Goal: Task Accomplishment & Management: Manage account settings

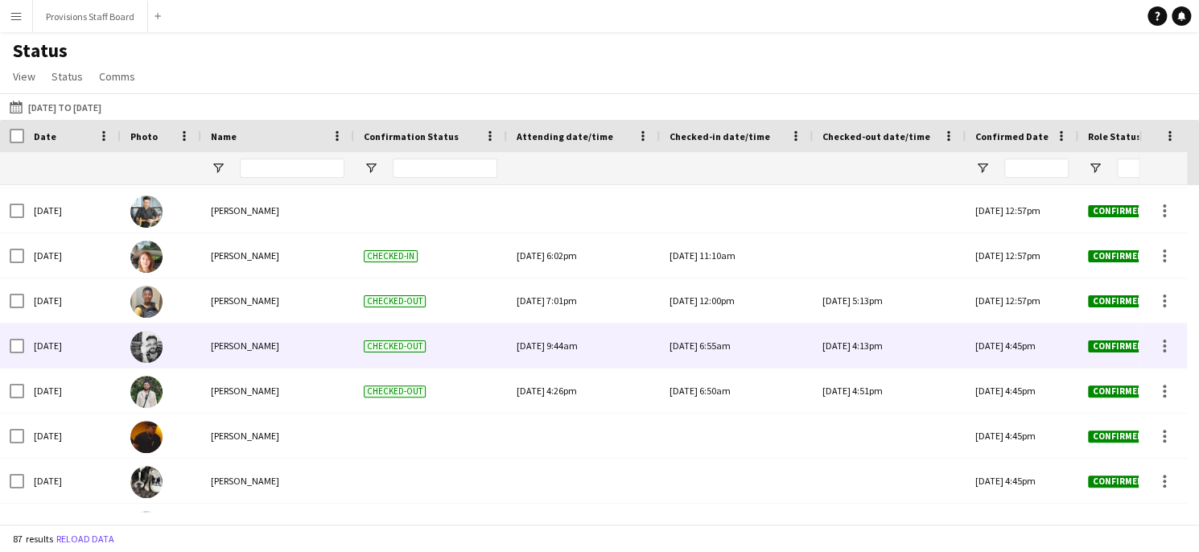
scroll to position [1394, 0]
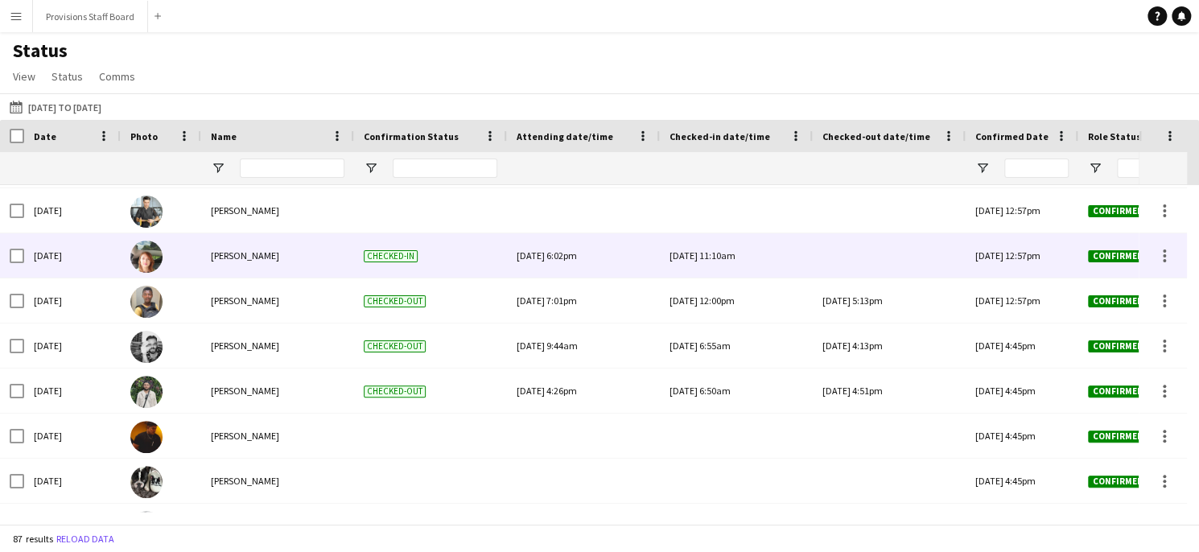
click at [850, 258] on div at bounding box center [890, 255] width 134 height 44
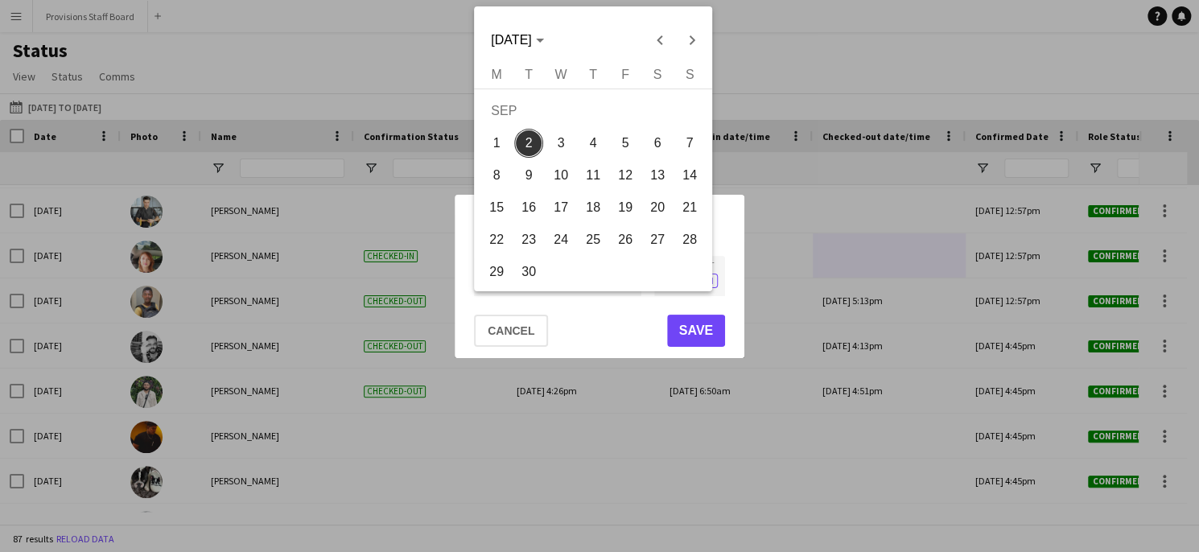
click at [503, 279] on div "**********" at bounding box center [599, 276] width 1199 height 552
click at [665, 47] on span "Previous month" at bounding box center [660, 40] width 32 height 32
click at [528, 250] on span "26" at bounding box center [528, 243] width 29 height 29
type input "**********"
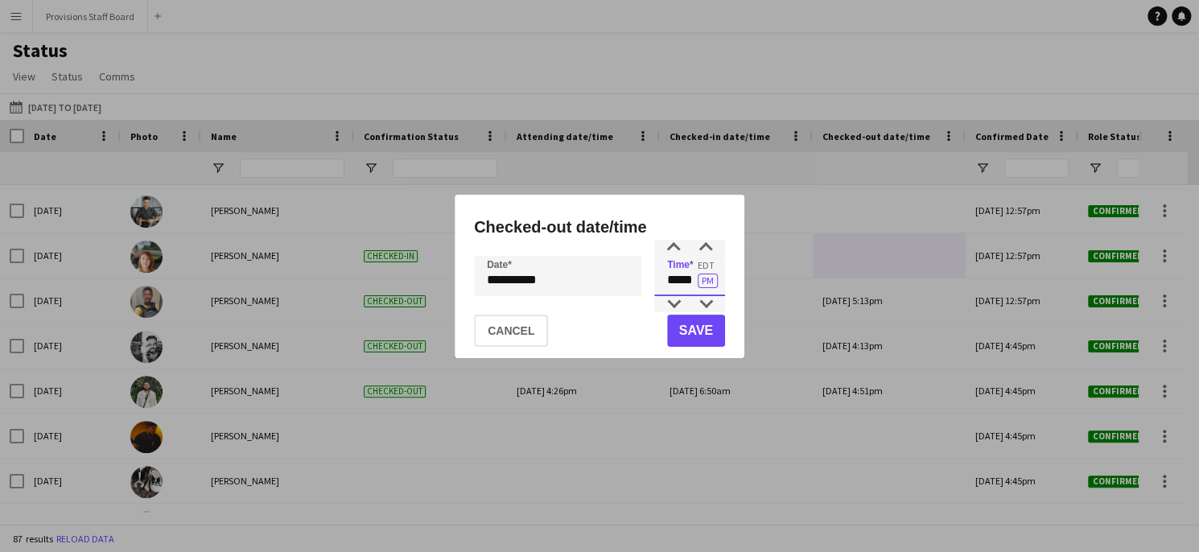
click at [679, 279] on input "*****" at bounding box center [689, 276] width 71 height 40
type input "*****"
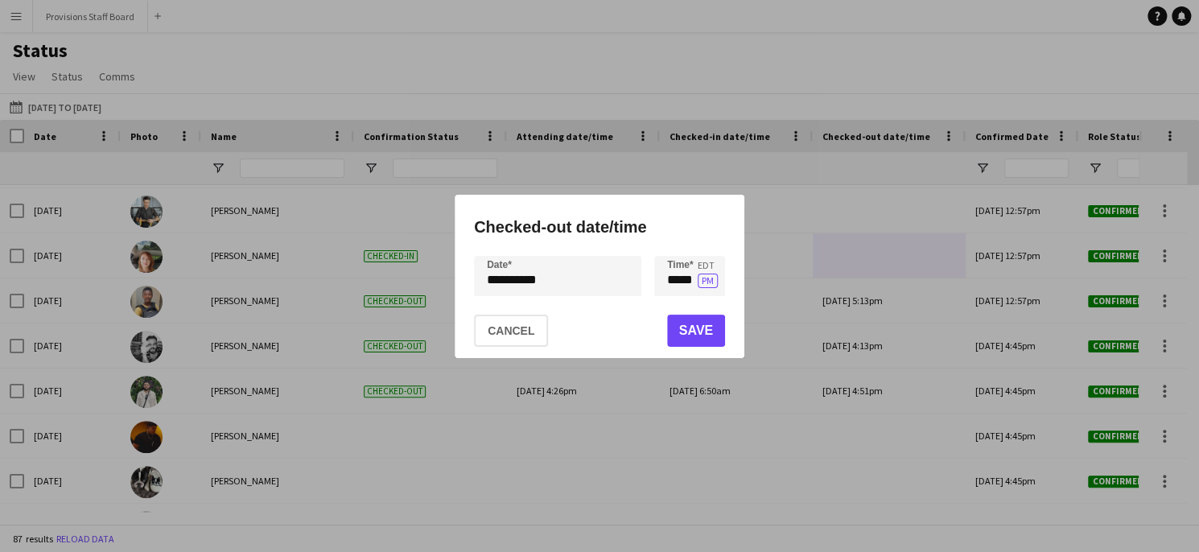
click at [604, 460] on div at bounding box center [599, 276] width 1199 height 552
click at [700, 324] on button "Save" at bounding box center [696, 331] width 58 height 32
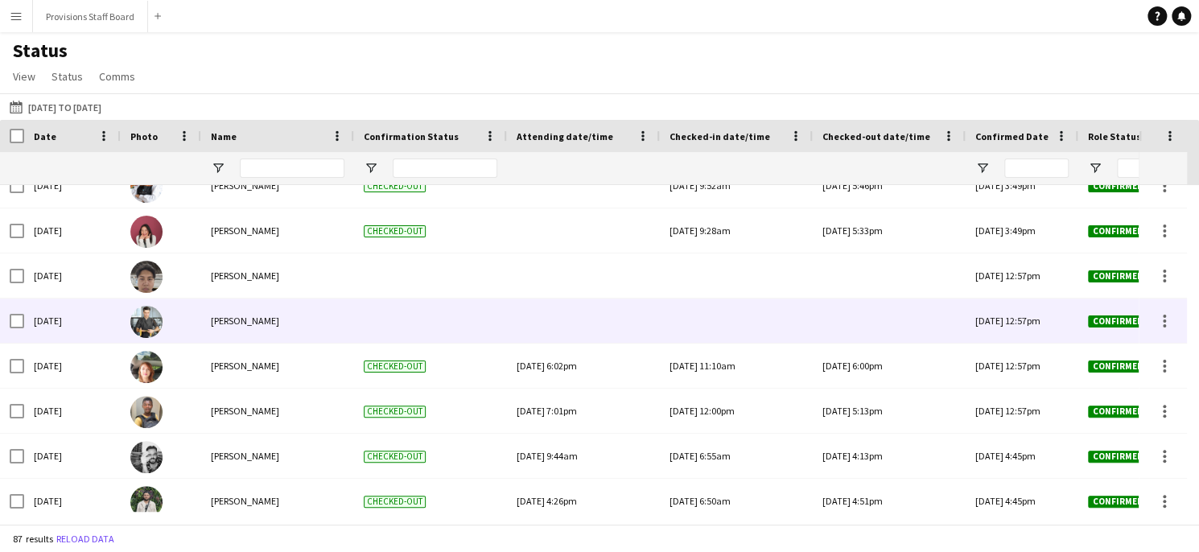
scroll to position [1246, 0]
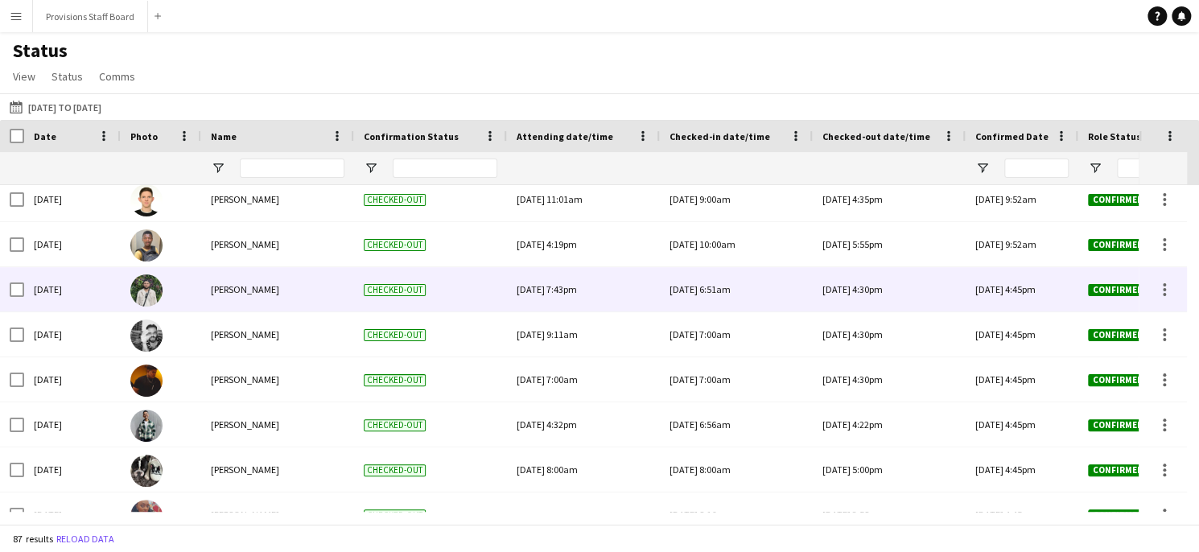
click at [886, 287] on div "[DATE] 4:30pm" at bounding box center [890, 289] width 134 height 44
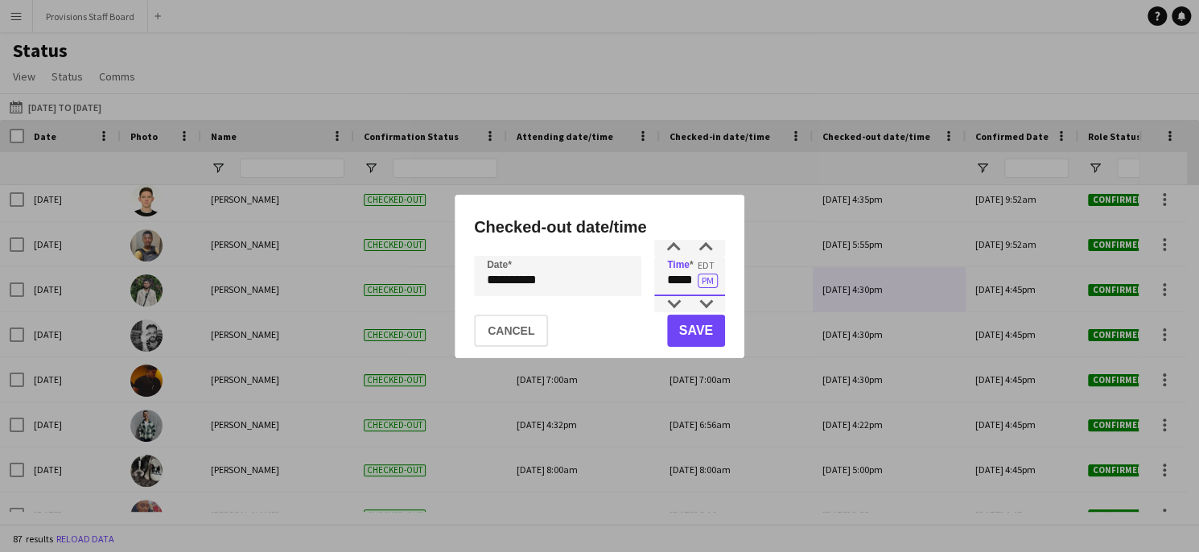
click at [681, 281] on input "*****" at bounding box center [689, 276] width 71 height 40
type input "*****"
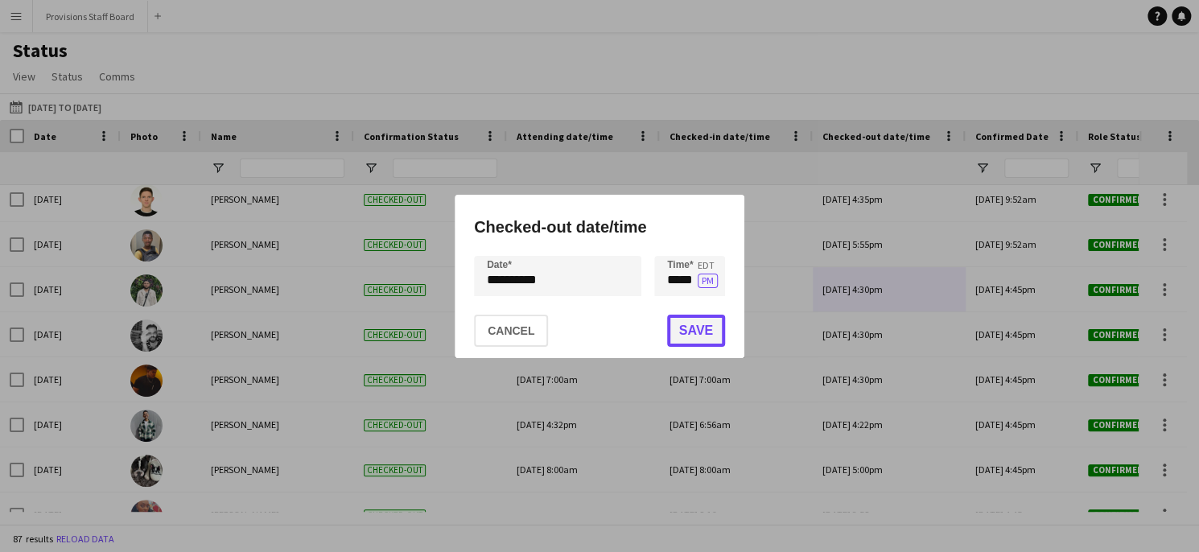
click at [686, 335] on button "Save" at bounding box center [696, 331] width 58 height 32
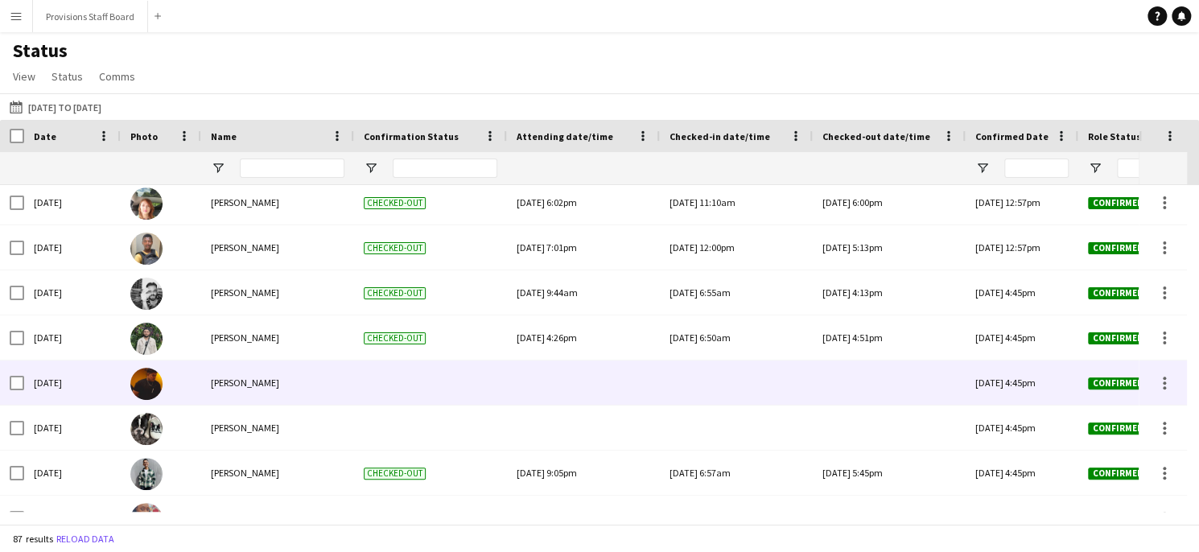
click at [592, 385] on div at bounding box center [584, 383] width 134 height 44
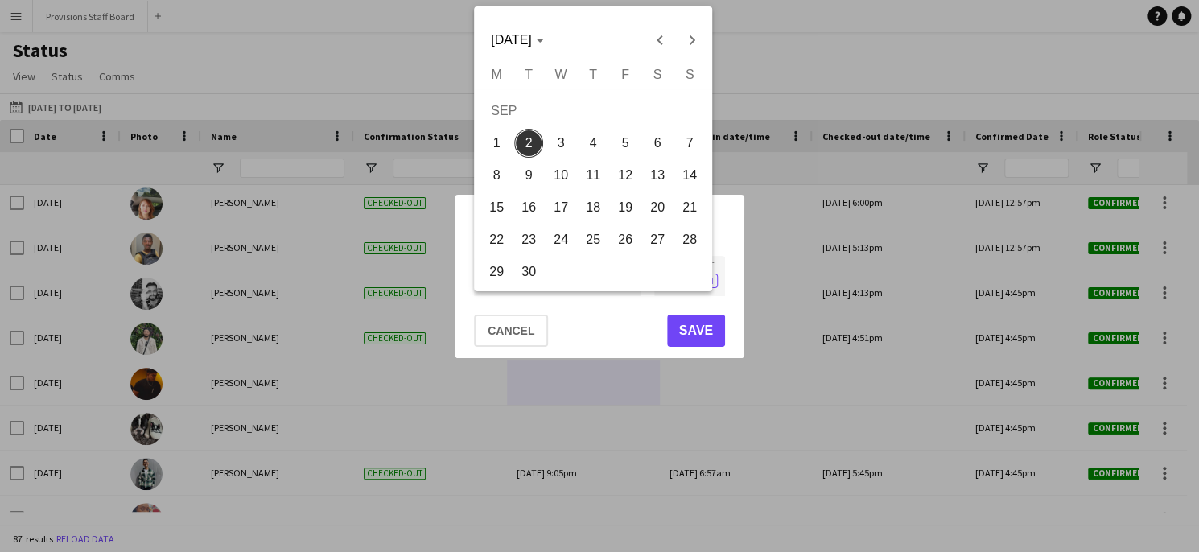
click at [522, 278] on div "**********" at bounding box center [599, 276] width 1199 height 552
click at [661, 40] on span "Previous month" at bounding box center [660, 40] width 32 height 32
click at [563, 245] on span "27" at bounding box center [560, 243] width 29 height 29
type input "**********"
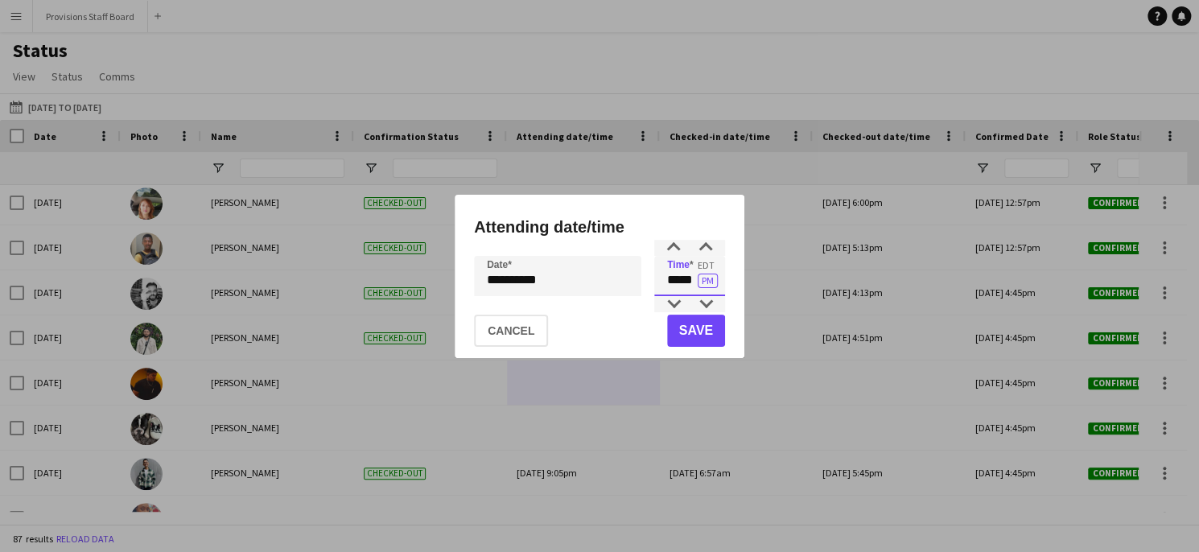
click at [687, 284] on input "*****" at bounding box center [689, 276] width 71 height 40
click at [504, 323] on button "Cancel" at bounding box center [511, 331] width 74 height 32
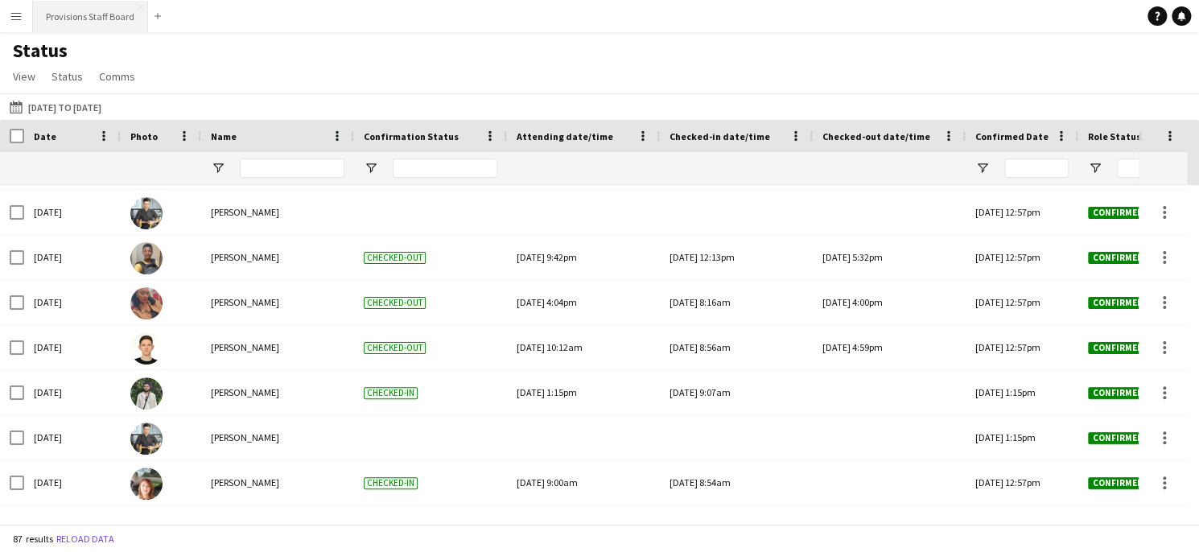
click at [68, 7] on button "Provisions Staff Board Close" at bounding box center [90, 16] width 115 height 31
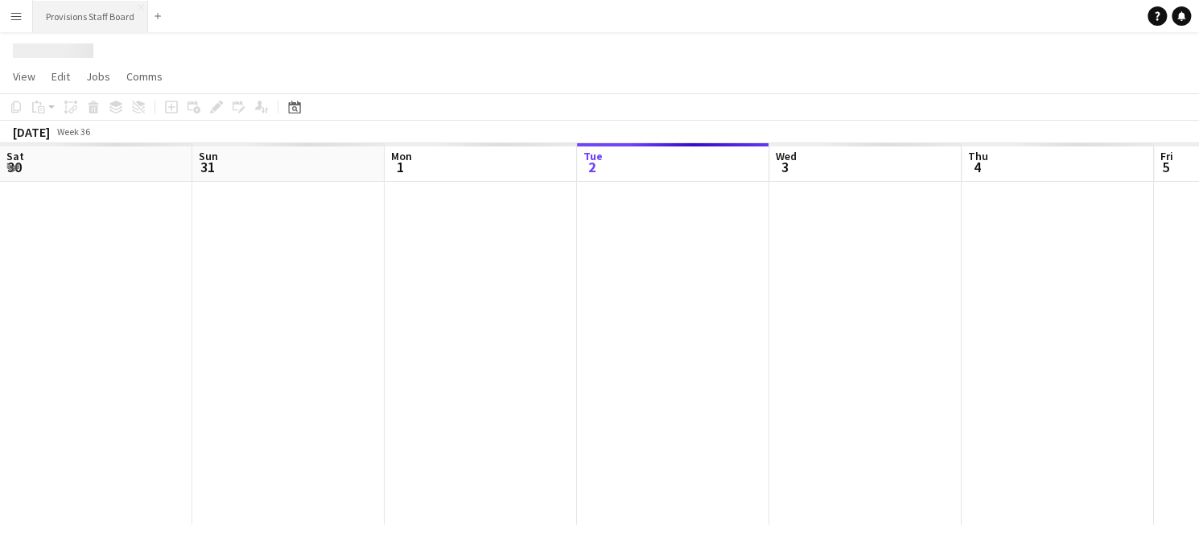
scroll to position [0, 385]
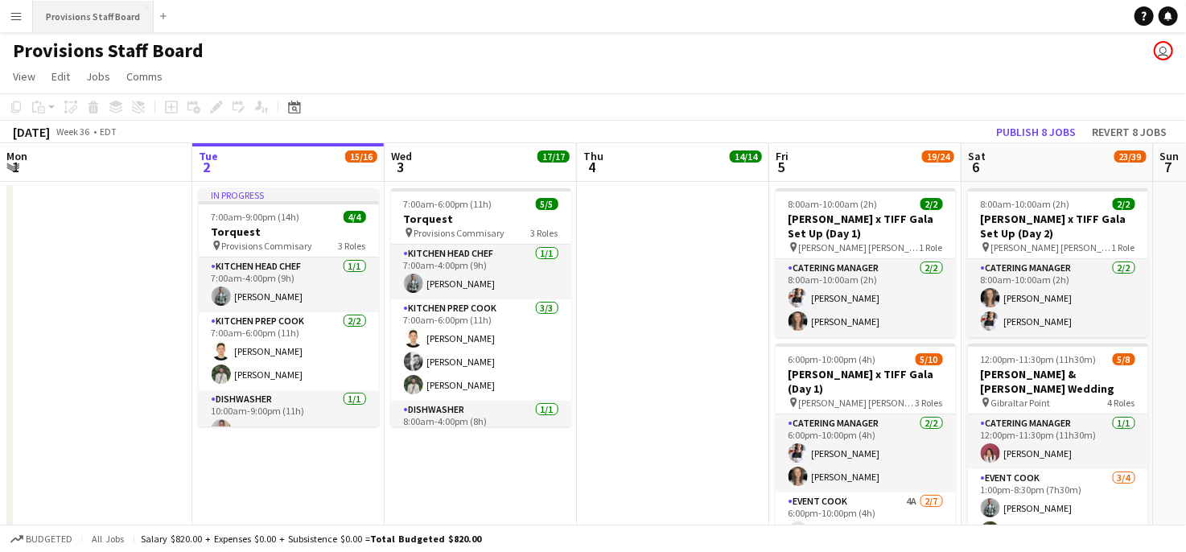
click at [68, 7] on button "Provisions Staff Board Close" at bounding box center [93, 16] width 121 height 31
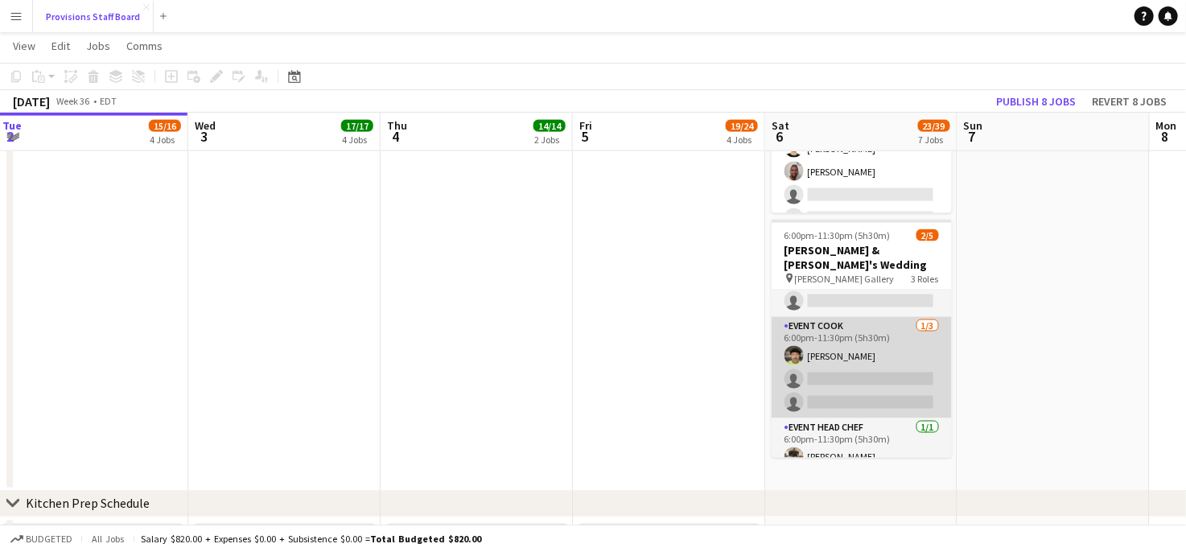
scroll to position [0, 0]
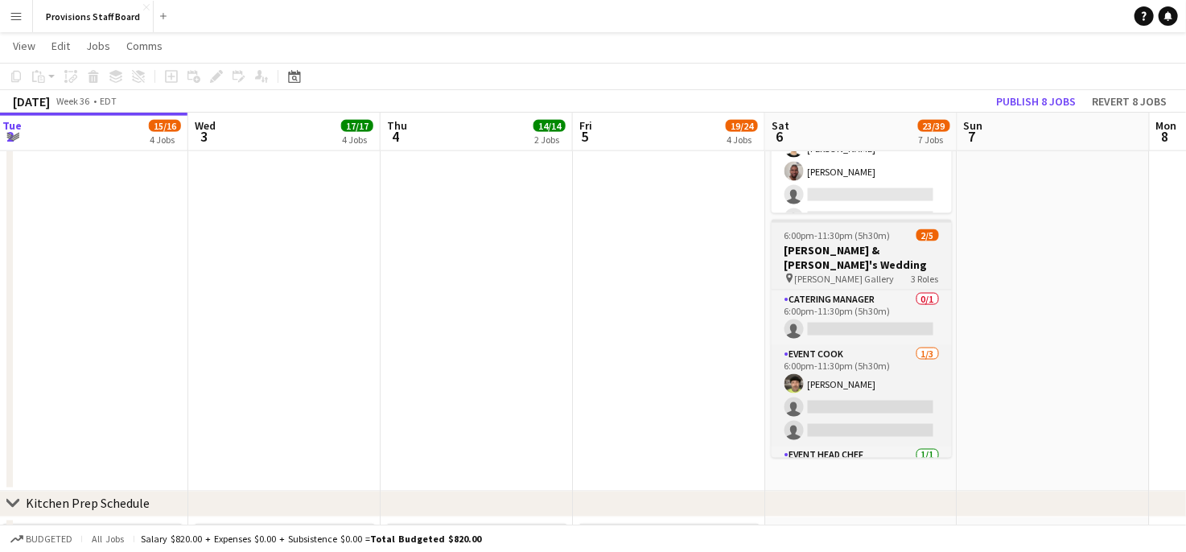
click at [869, 254] on h3 "[PERSON_NAME] & [PERSON_NAME]'s Wedding" at bounding box center [862, 257] width 180 height 29
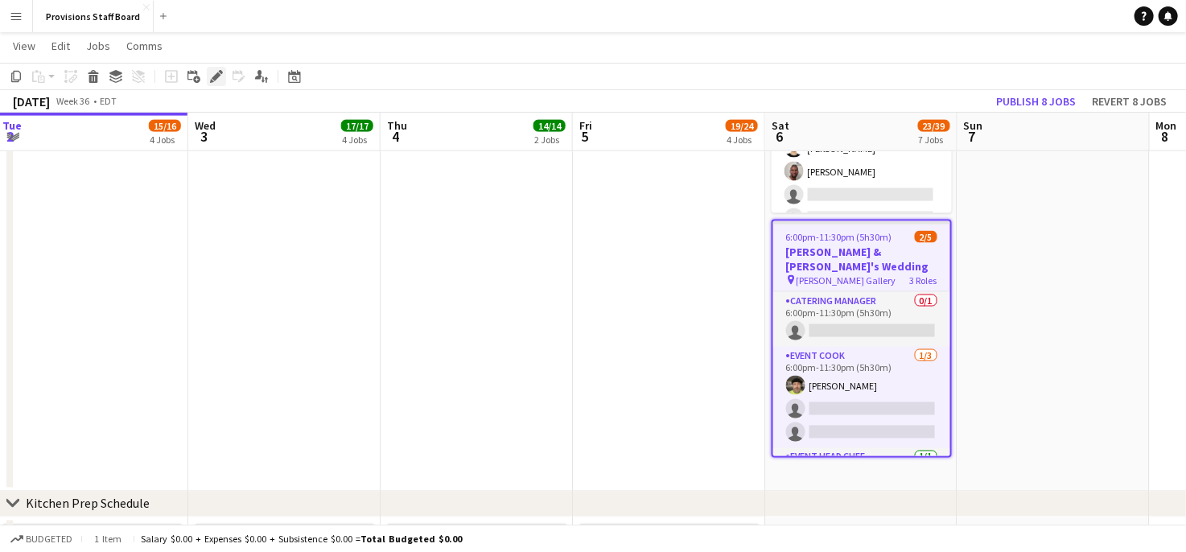
click at [210, 70] on icon "Edit" at bounding box center [216, 76] width 13 height 13
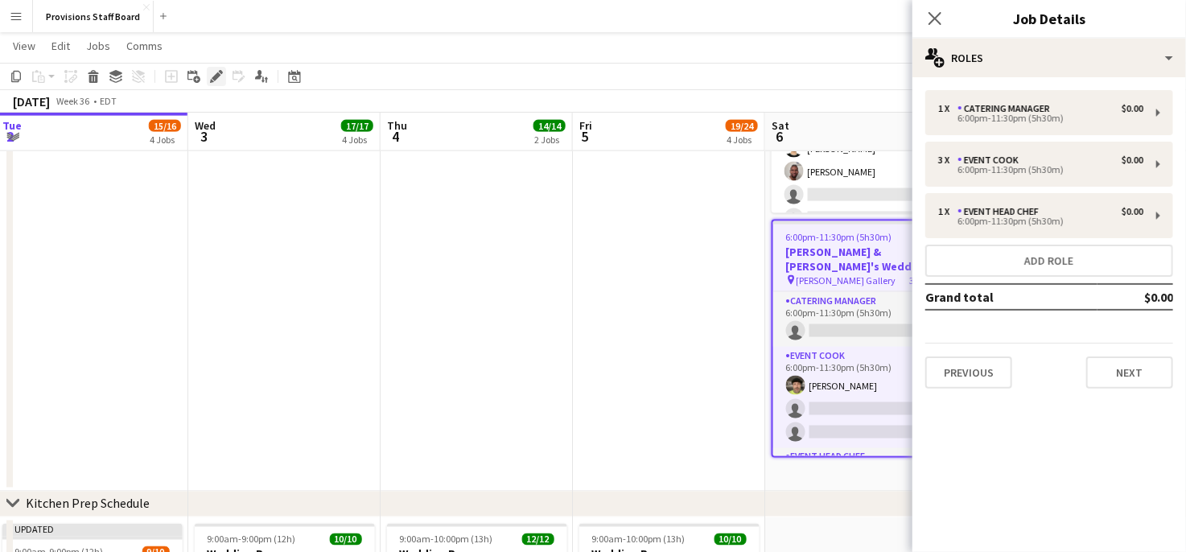
click at [210, 70] on icon "Edit" at bounding box center [216, 76] width 13 height 13
click at [1146, 380] on button "Next" at bounding box center [1130, 373] width 87 height 32
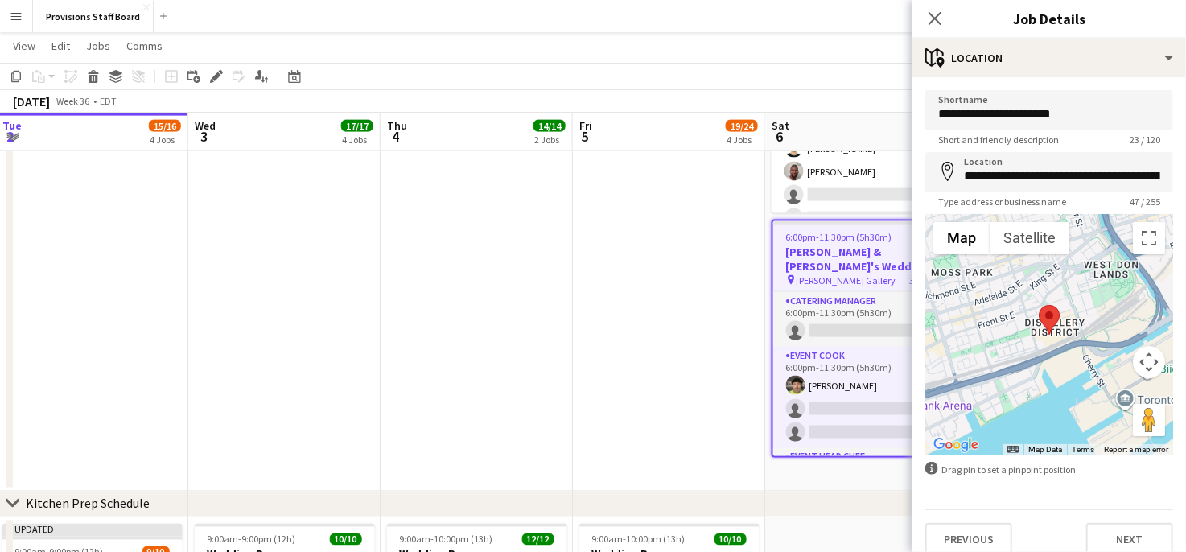
scroll to position [14, 0]
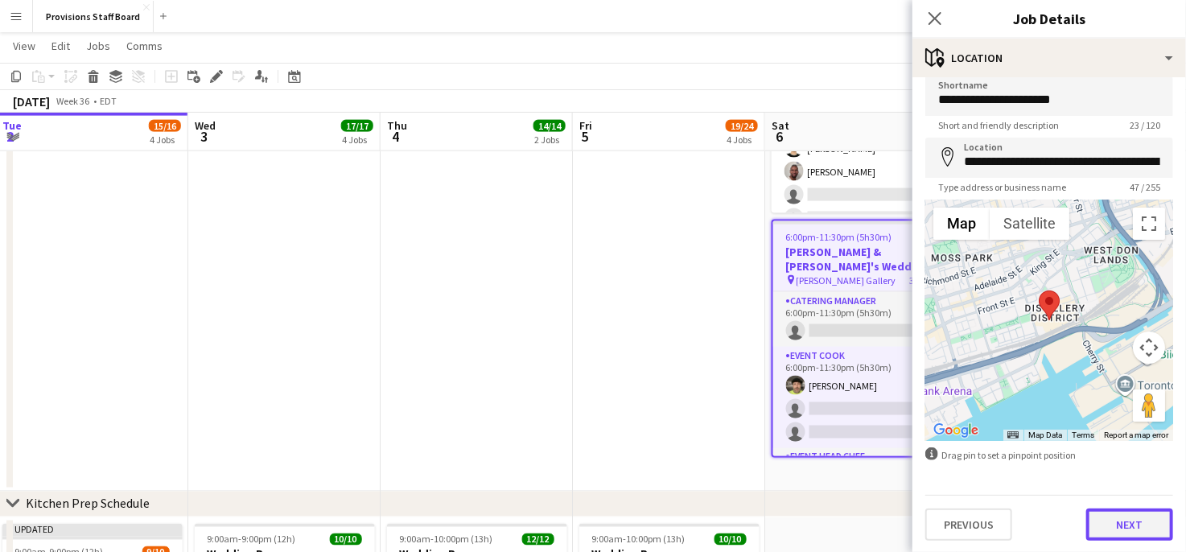
click at [1118, 527] on button "Next" at bounding box center [1130, 525] width 87 height 32
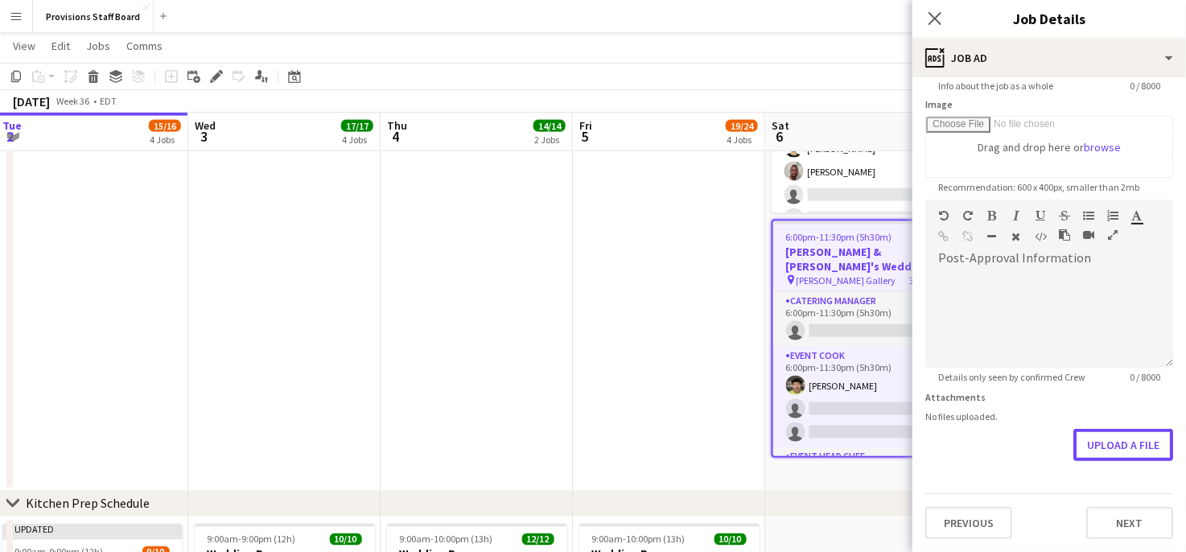
scroll to position [241, 0]
click at [1101, 384] on form "**********" at bounding box center [1050, 195] width 274 height 693
click at [1086, 447] on button "Upload a file" at bounding box center [1124, 447] width 100 height 32
click at [1074, 448] on button "Upload a file" at bounding box center [1124, 447] width 100 height 32
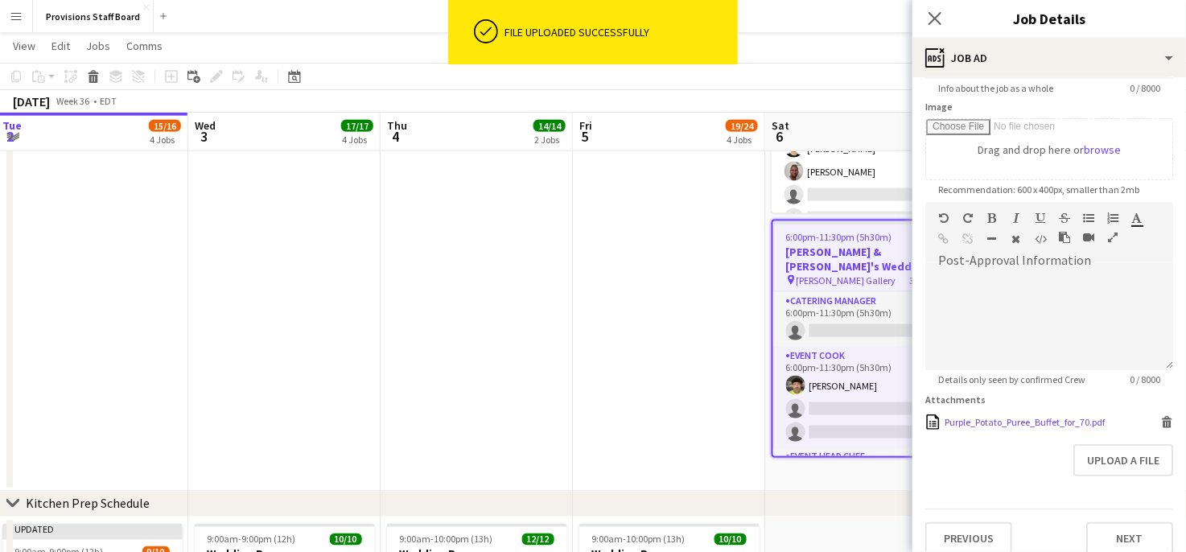
click at [1000, 418] on div "Purple_Potato_Puree_Buffet_for_70.pdf" at bounding box center [1025, 422] width 160 height 12
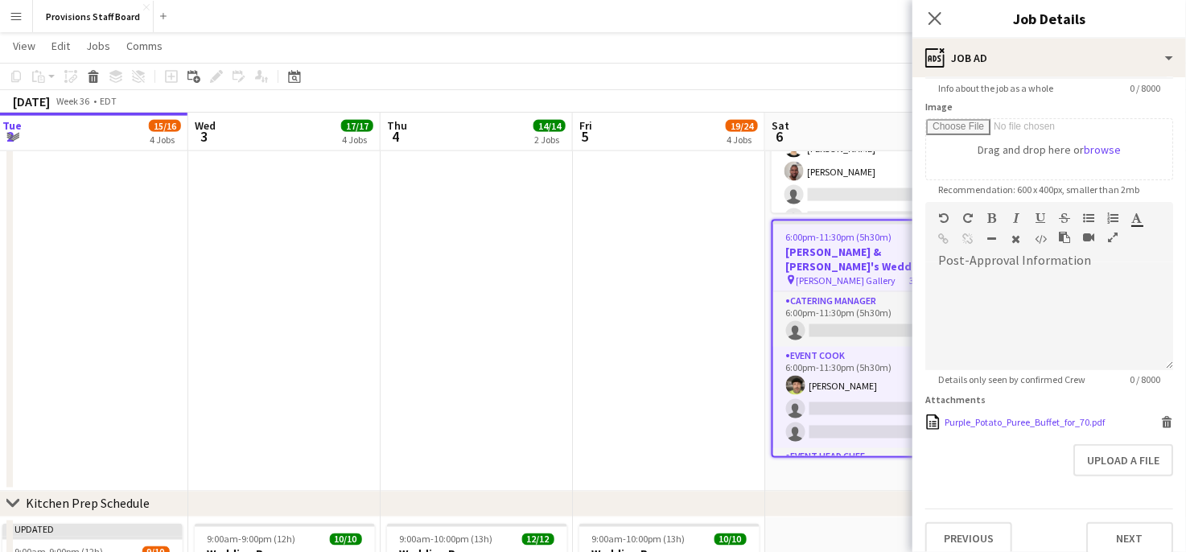
click at [1148, 424] on div "Purple_Potato_Puree_Buffet_for_70.pdf Purple_Potato_Puree_Buffet_for_70.pdf [GE…" at bounding box center [1050, 421] width 248 height 15
click at [1161, 416] on icon "Delete" at bounding box center [1167, 422] width 12 height 12
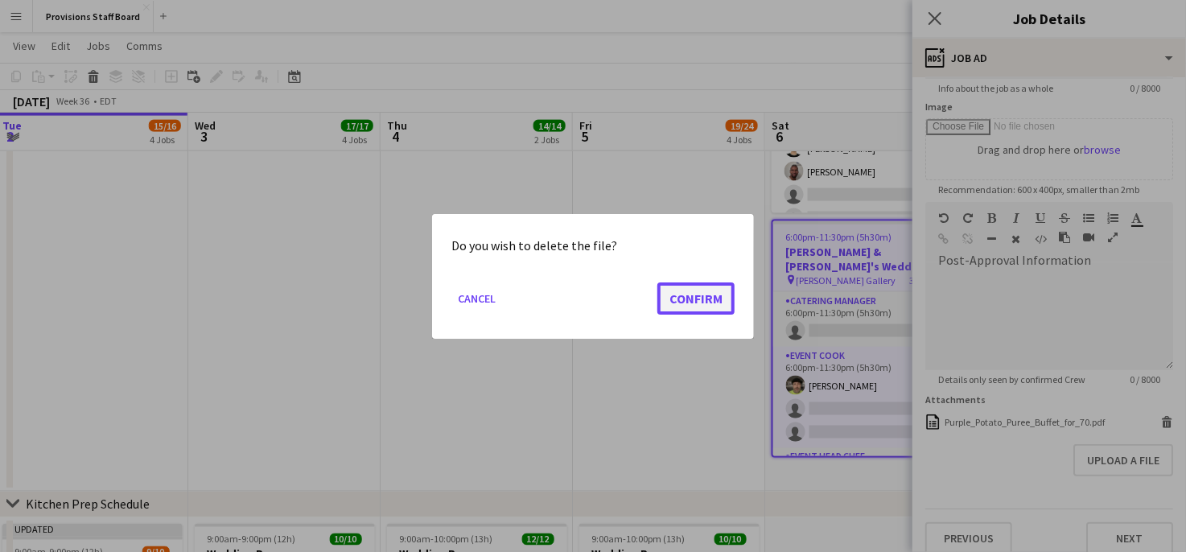
click at [686, 307] on button "Confirm" at bounding box center [696, 298] width 77 height 32
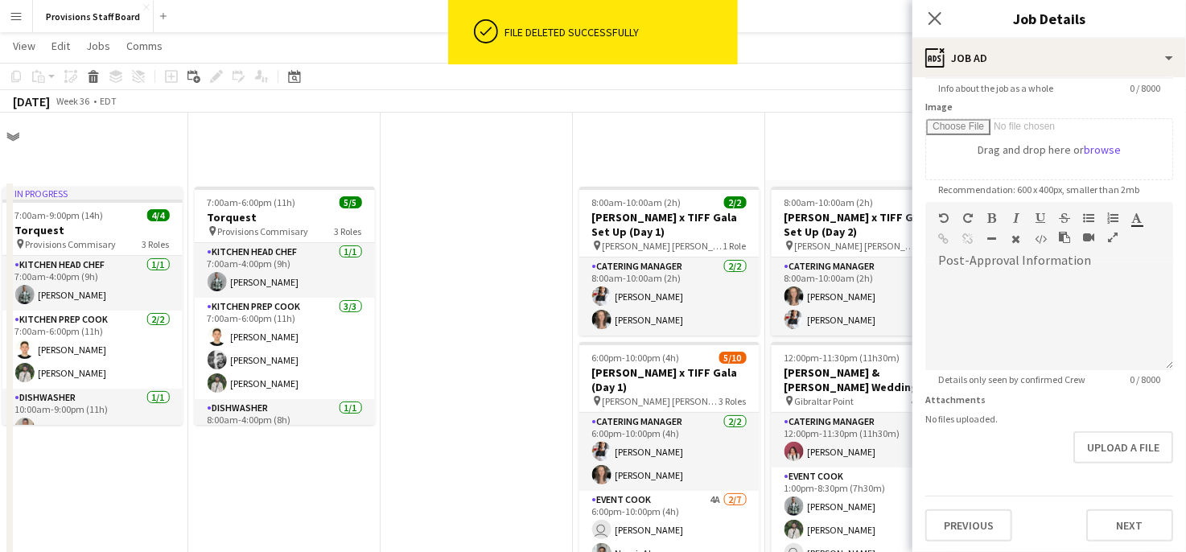
scroll to position [241, 0]
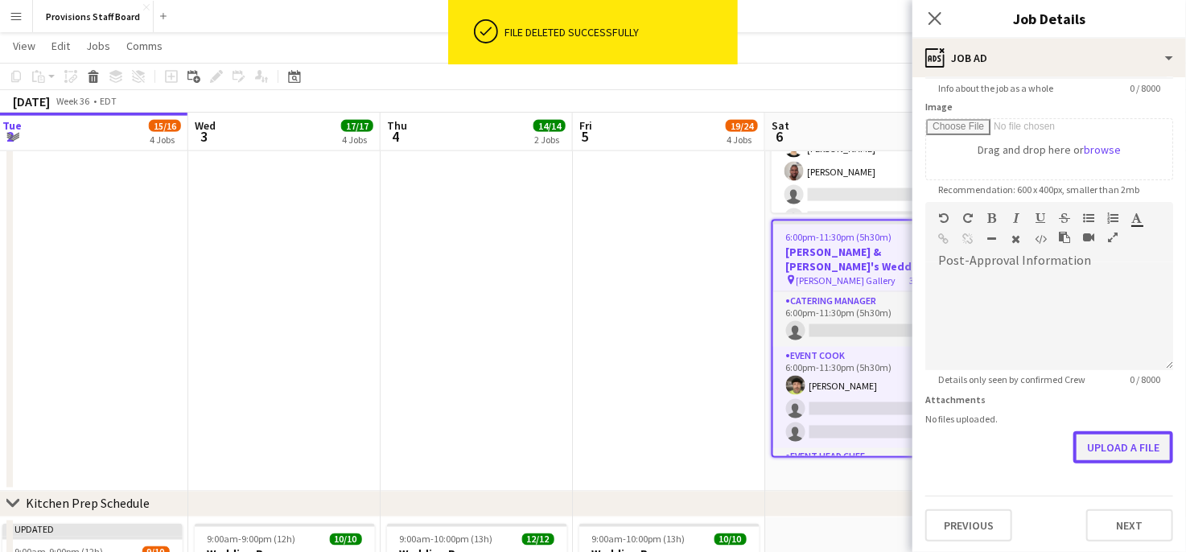
click at [1086, 445] on button "Upload a file" at bounding box center [1124, 447] width 100 height 32
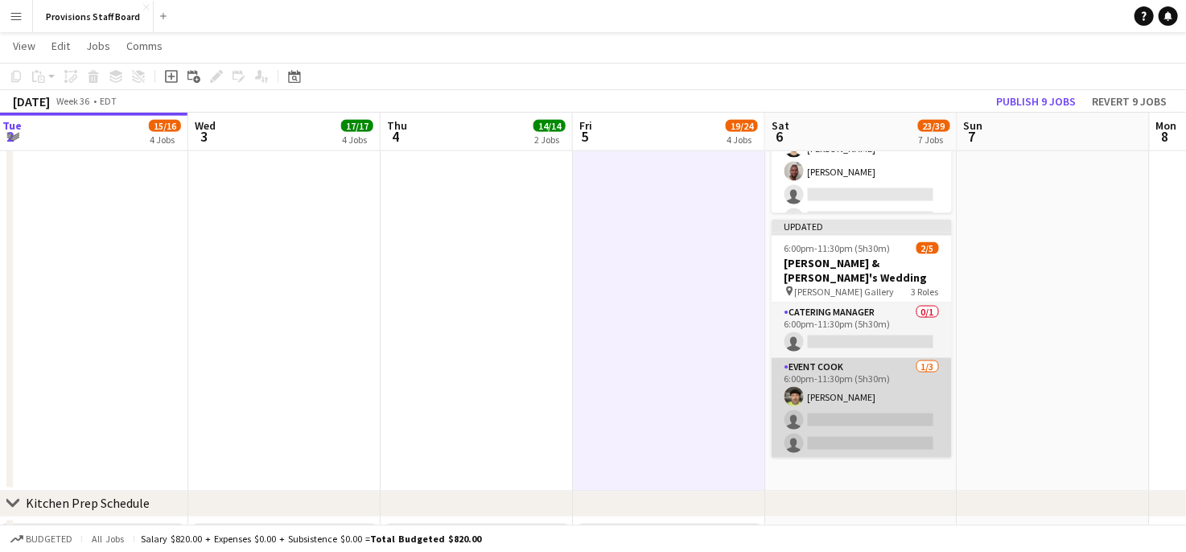
scroll to position [41, 0]
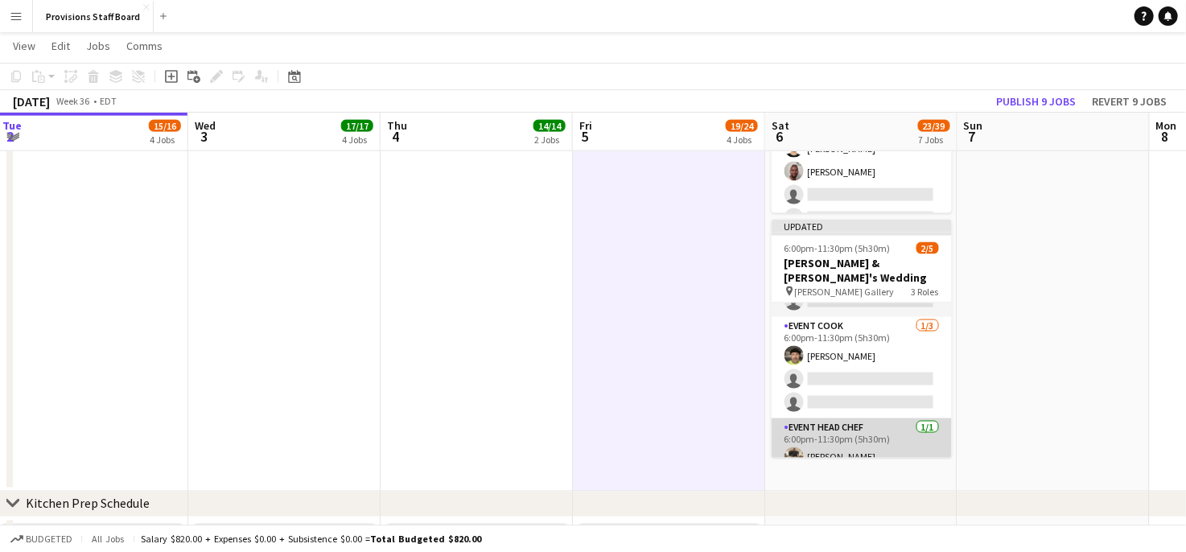
click at [843, 439] on app-card-role "Event Head Chef [DATE] 6:00pm-11:30pm (5h30m) [PERSON_NAME]" at bounding box center [862, 446] width 180 height 55
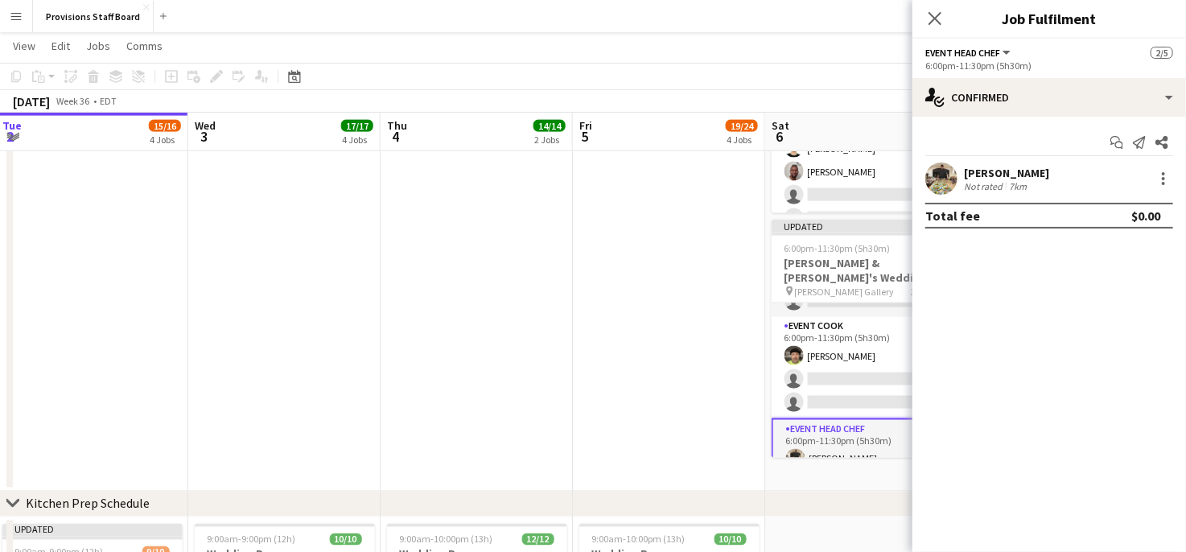
click at [1006, 180] on div "7km" at bounding box center [1018, 186] width 24 height 12
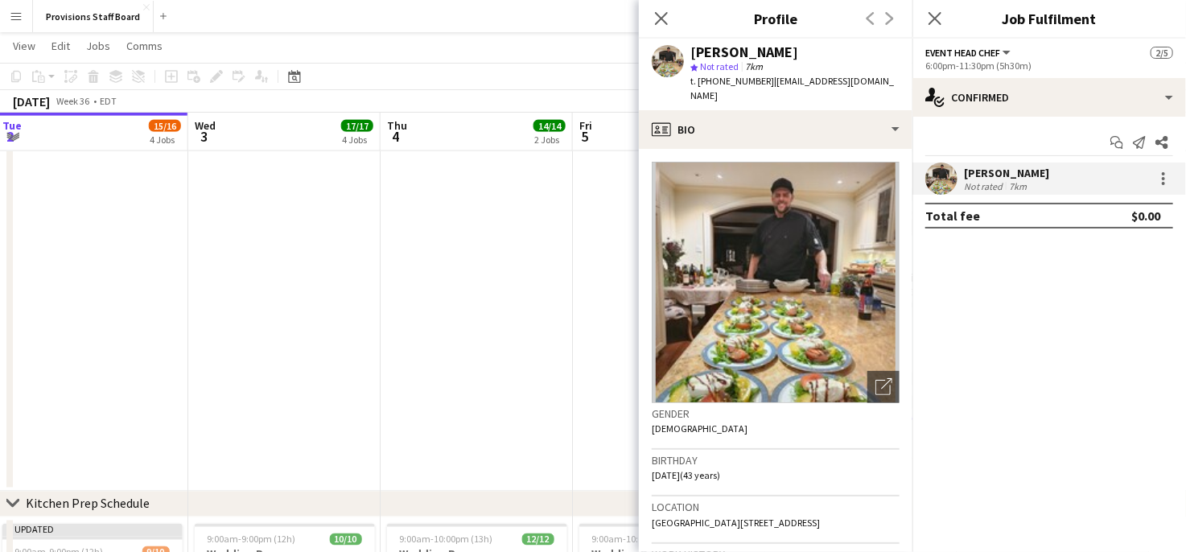
click at [1006, 180] on div "7km" at bounding box center [1018, 186] width 24 height 12
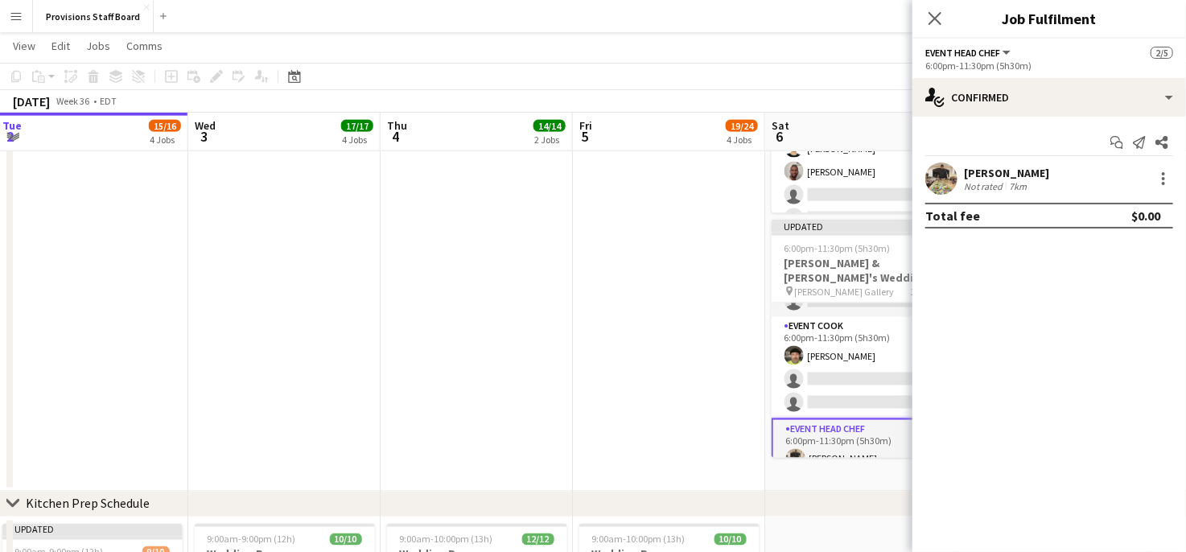
click at [988, 171] on div "[PERSON_NAME]" at bounding box center [1006, 173] width 85 height 14
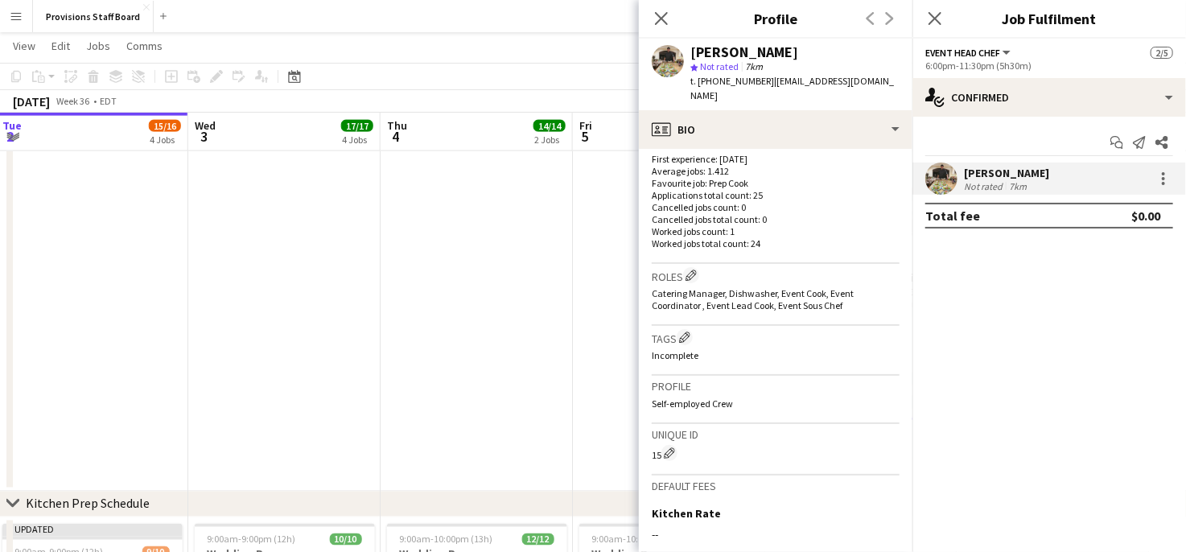
scroll to position [398, 0]
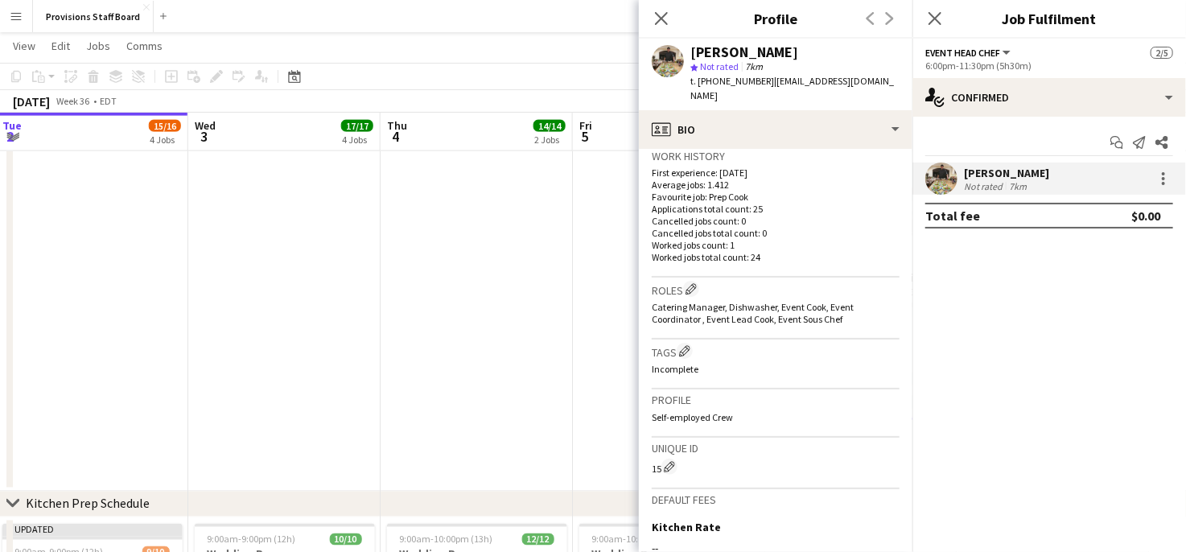
drag, startPoint x: 816, startPoint y: 335, endPoint x: 769, endPoint y: 375, distance: 61.6
click at [769, 390] on div "Profile Self-employed Crew" at bounding box center [776, 413] width 248 height 47
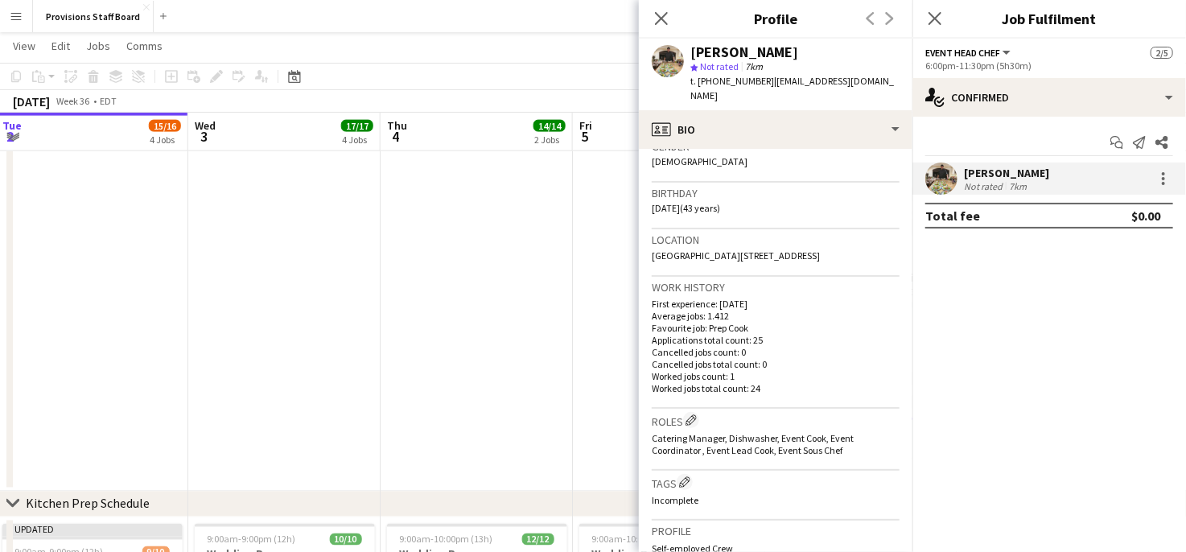
scroll to position [266, 0]
